Goal: Information Seeking & Learning: Find specific fact

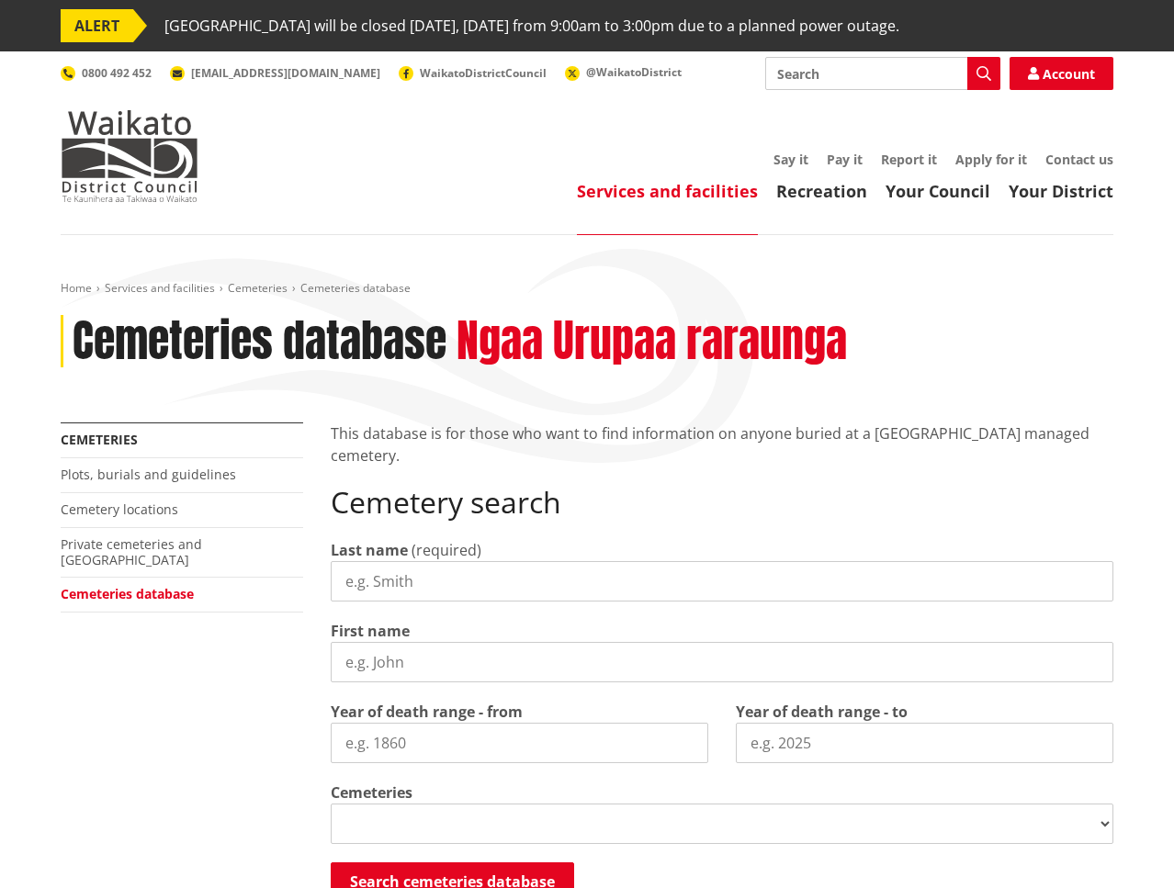
drag, startPoint x: 0, startPoint y: 0, endPoint x: 422, endPoint y: 580, distance: 717.3
click at [422, 580] on input "Last name" at bounding box center [722, 581] width 782 height 40
select select
type input "o'hEARN"
click at [420, 666] on input "First name" at bounding box center [722, 662] width 782 height 40
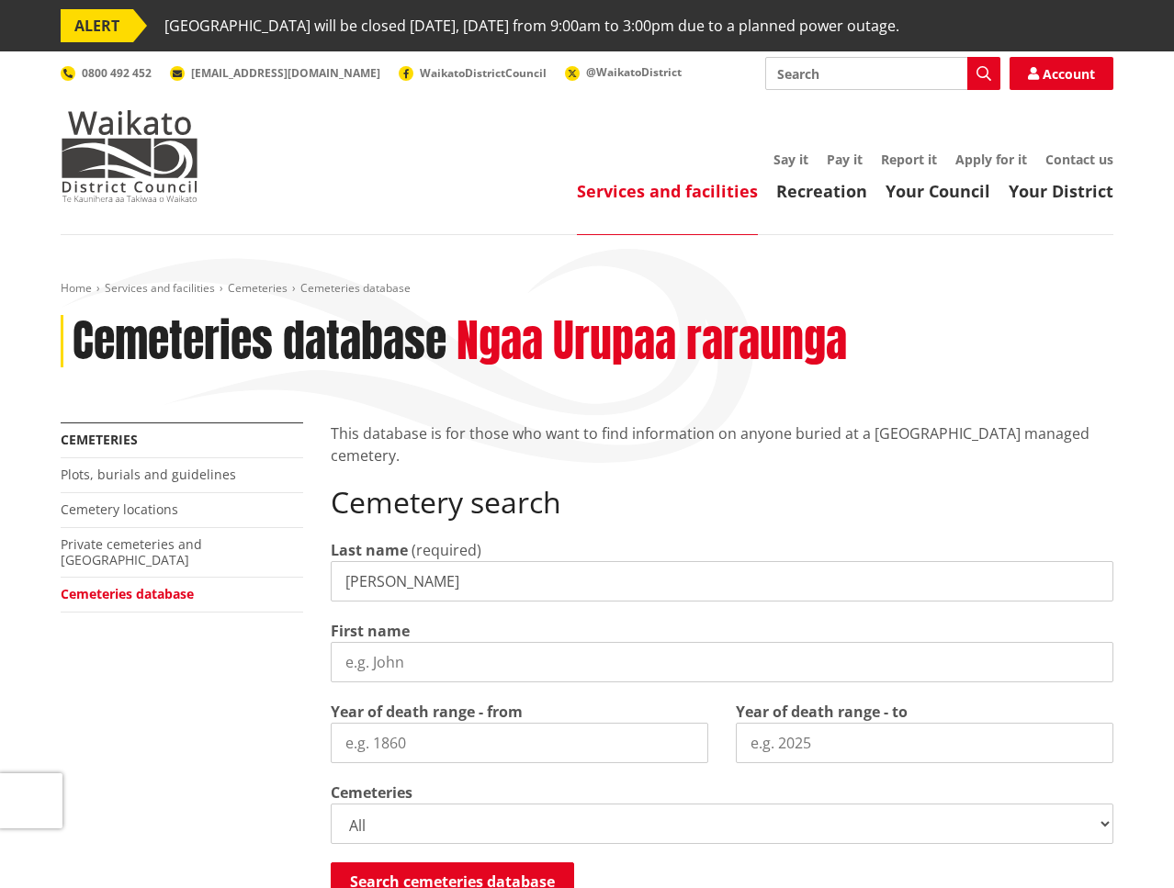
click at [445, 668] on input "First name" at bounding box center [722, 662] width 782 height 40
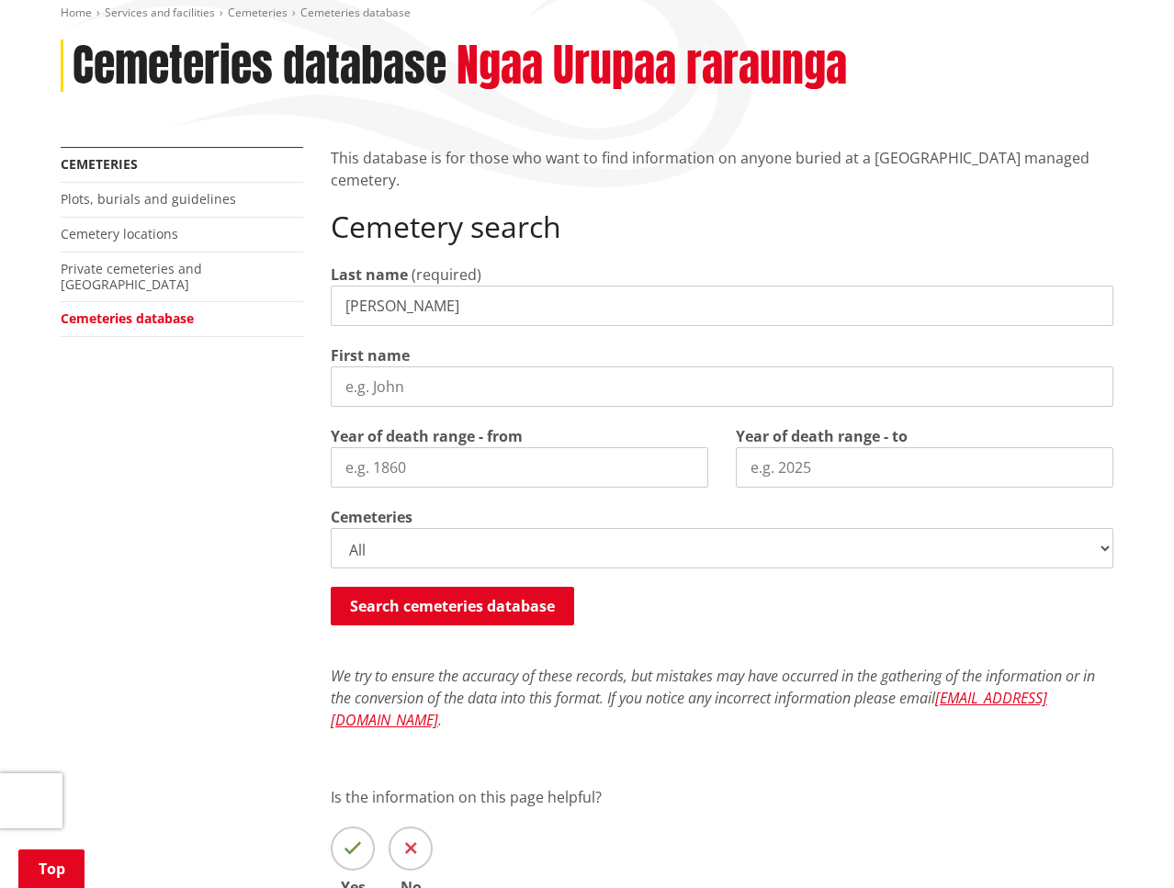
scroll to position [367, 0]
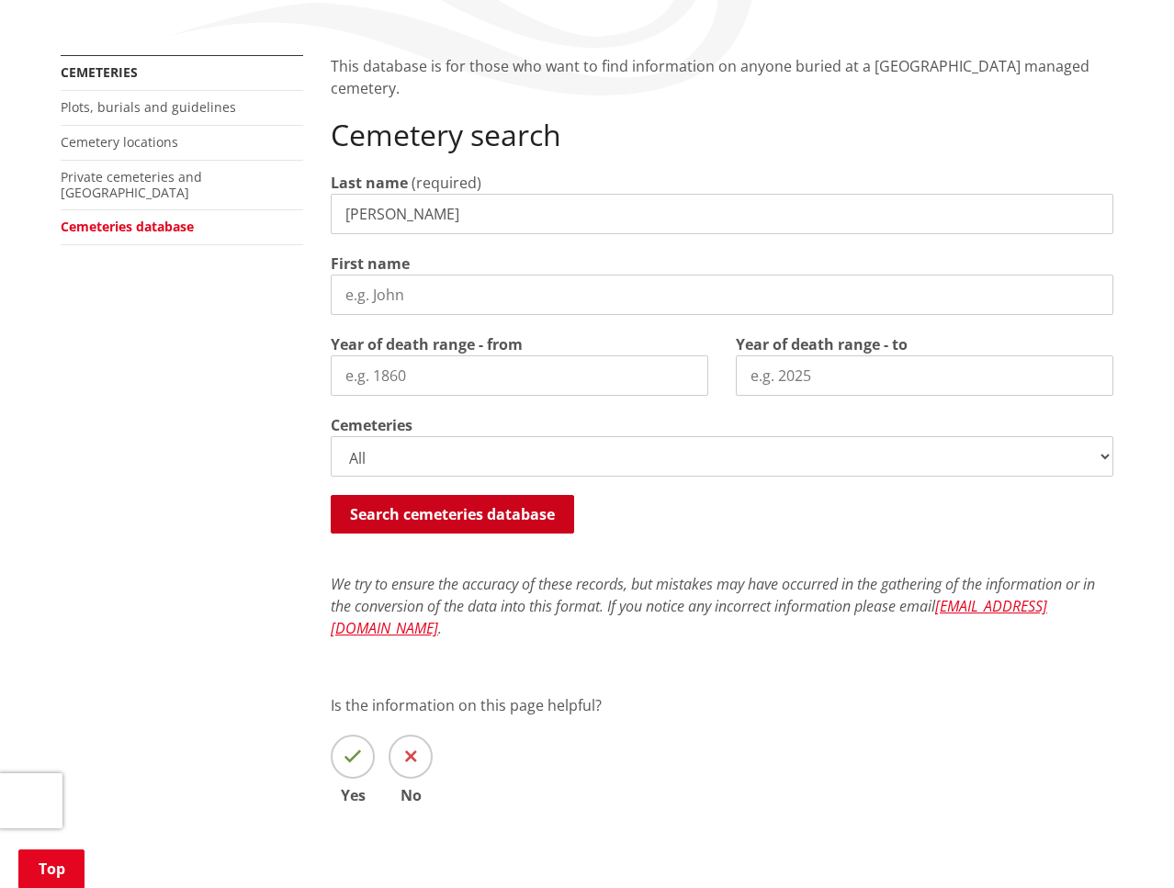
click at [458, 514] on button "Search cemeteries database" at bounding box center [452, 514] width 243 height 39
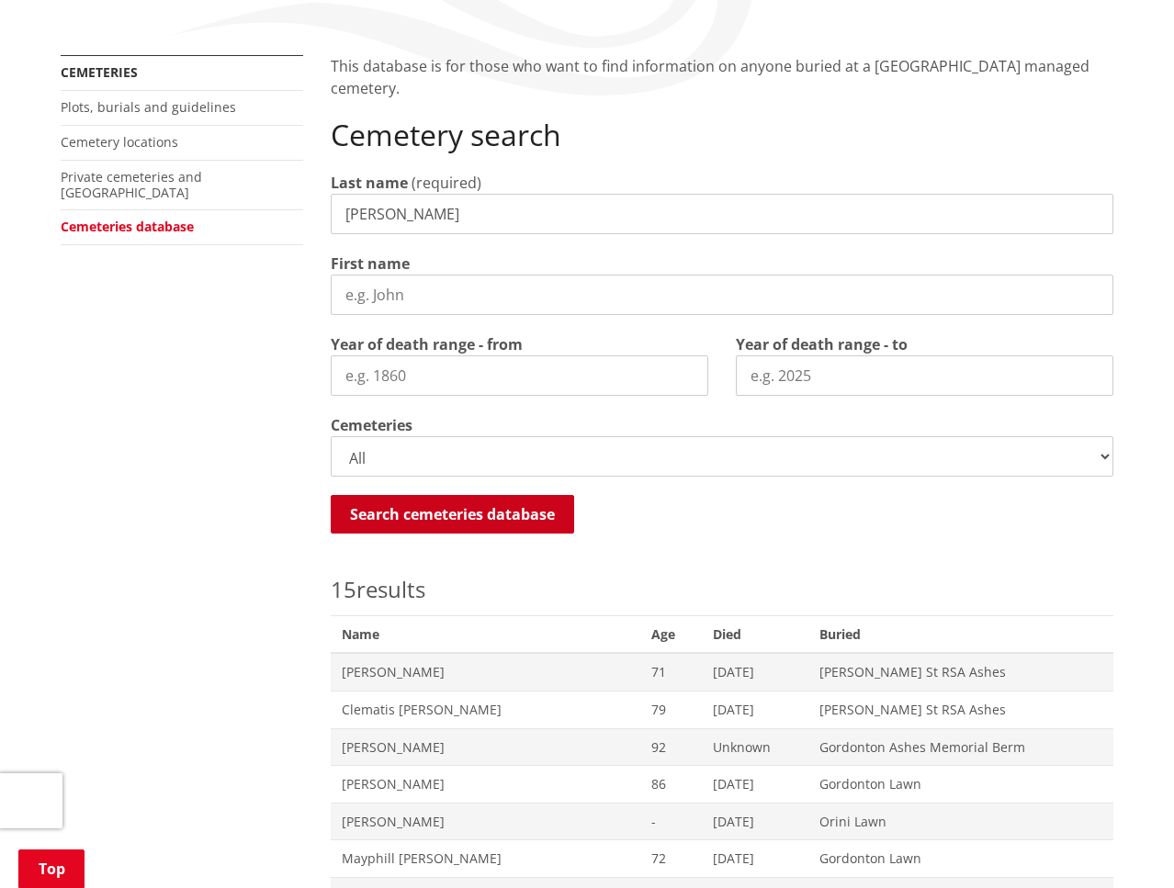
scroll to position [940, 0]
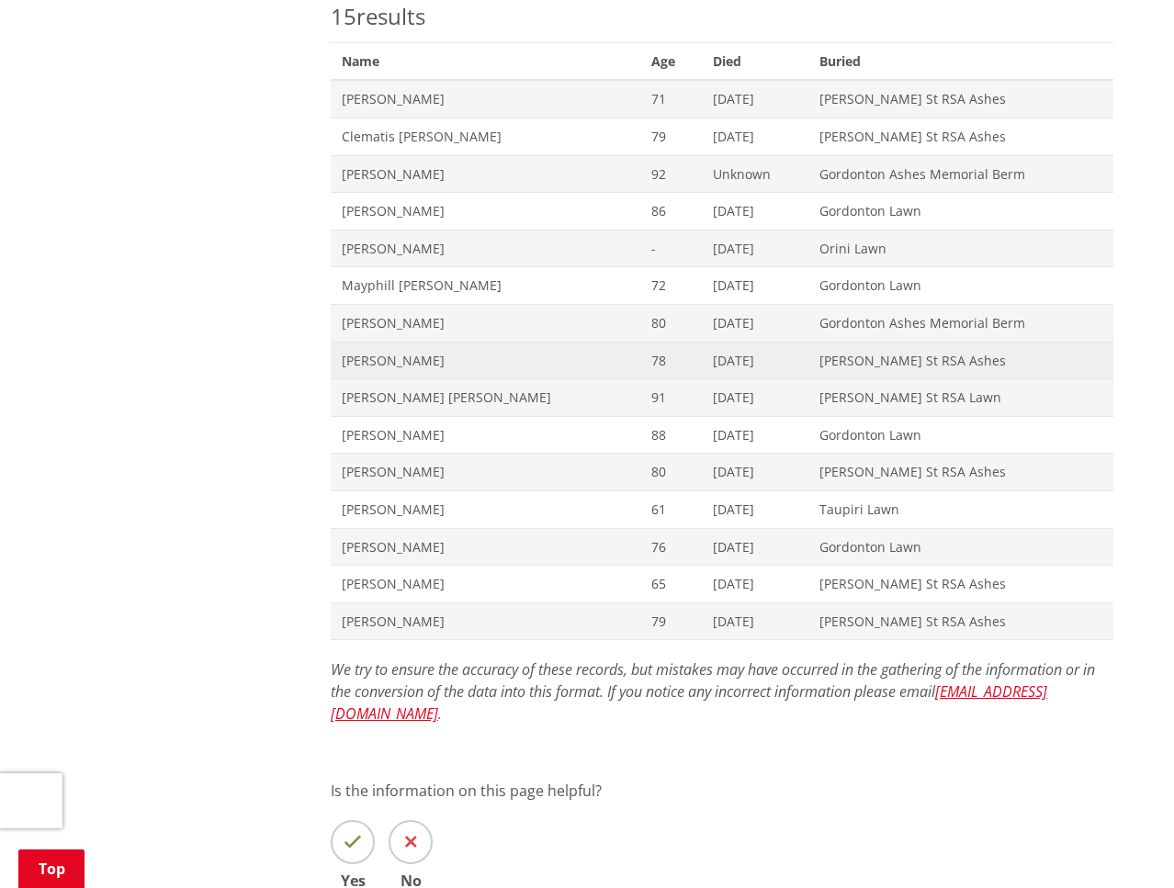
click at [475, 363] on span "Nathan Richard O'Hearn" at bounding box center [485, 361] width 287 height 18
